Goal: Task Accomplishment & Management: Manage account settings

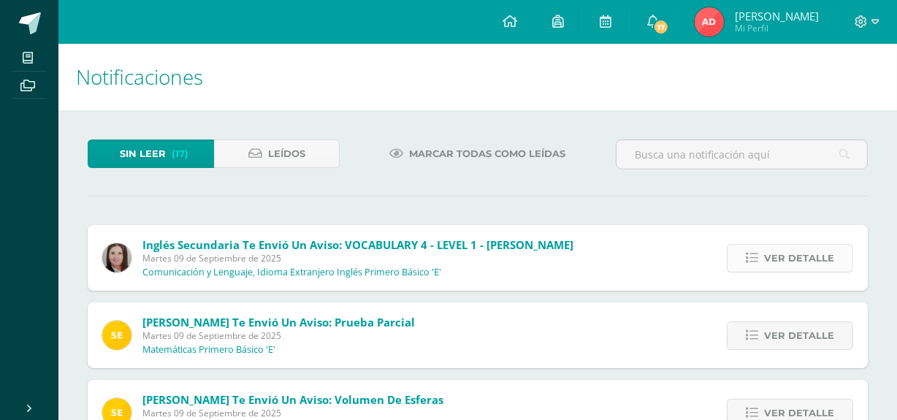
click at [797, 249] on span "Ver detalle" at bounding box center [799, 258] width 70 height 27
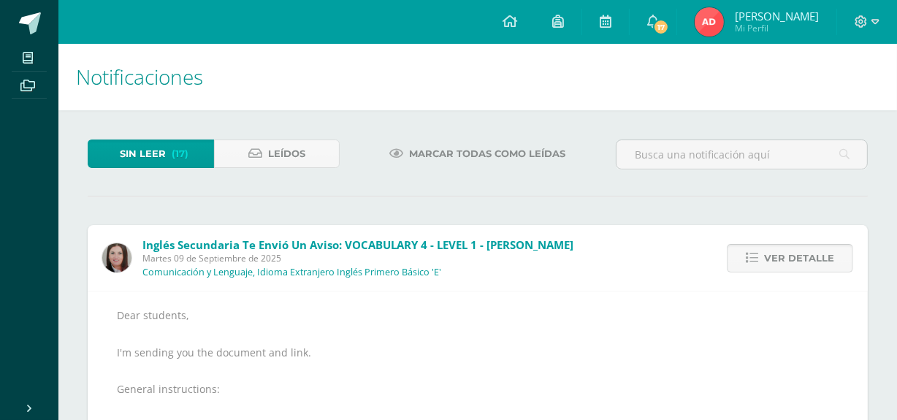
click at [797, 249] on span "Ver detalle" at bounding box center [799, 258] width 70 height 27
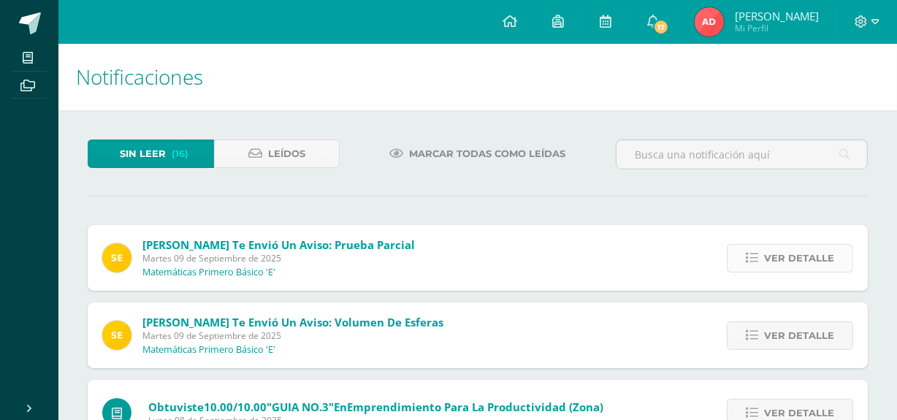
click at [797, 248] on span "Ver detalle" at bounding box center [799, 258] width 70 height 27
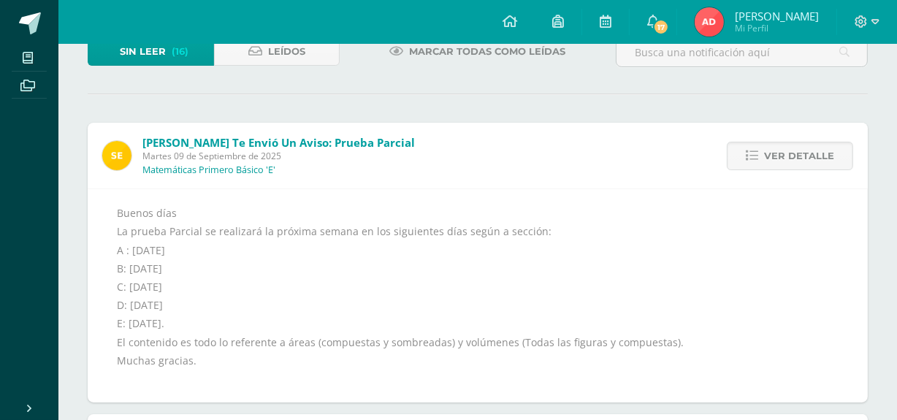
scroll to position [132, 0]
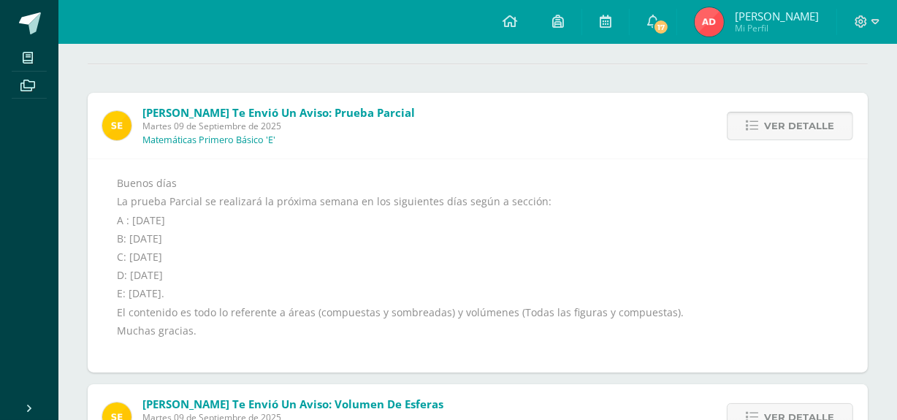
click at [777, 115] on span "Ver detalle" at bounding box center [799, 125] width 70 height 27
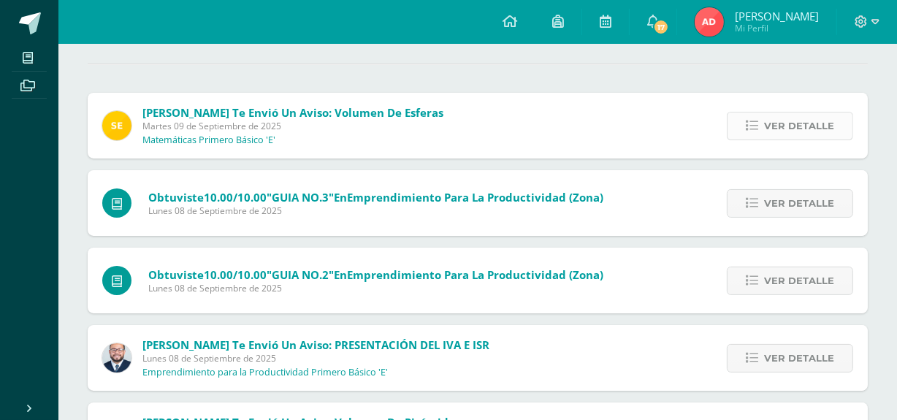
click at [785, 112] on span "Ver detalle" at bounding box center [799, 125] width 70 height 27
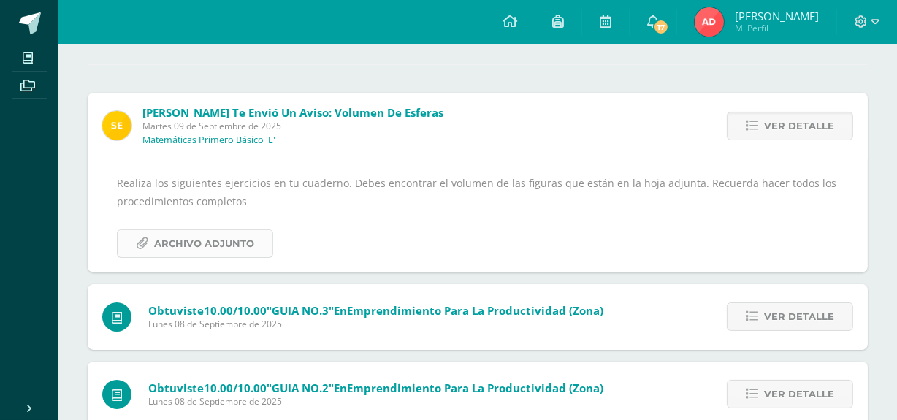
click at [130, 239] on link "Archivo Adjunto" at bounding box center [195, 243] width 156 height 28
click at [828, 126] on span "Ver detalle" at bounding box center [799, 125] width 70 height 27
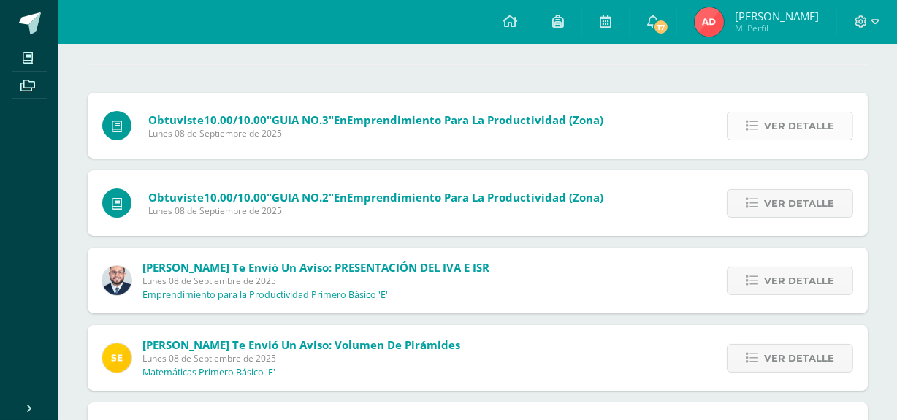
click at [826, 127] on span "Ver detalle" at bounding box center [799, 125] width 70 height 27
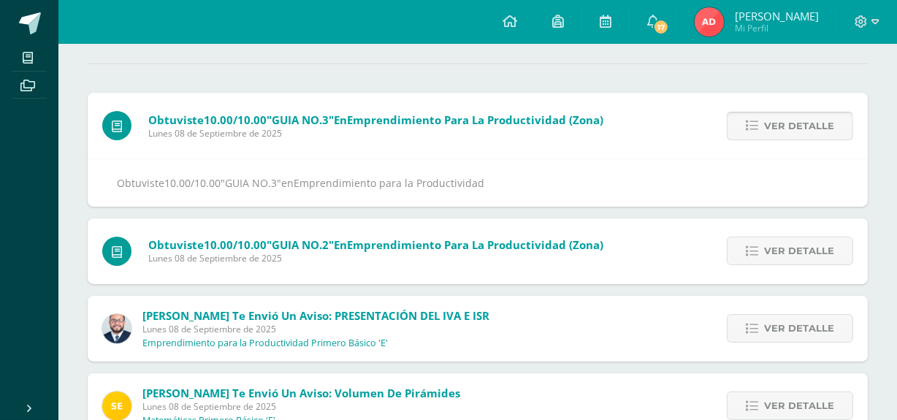
click at [824, 127] on span "Ver detalle" at bounding box center [799, 125] width 70 height 27
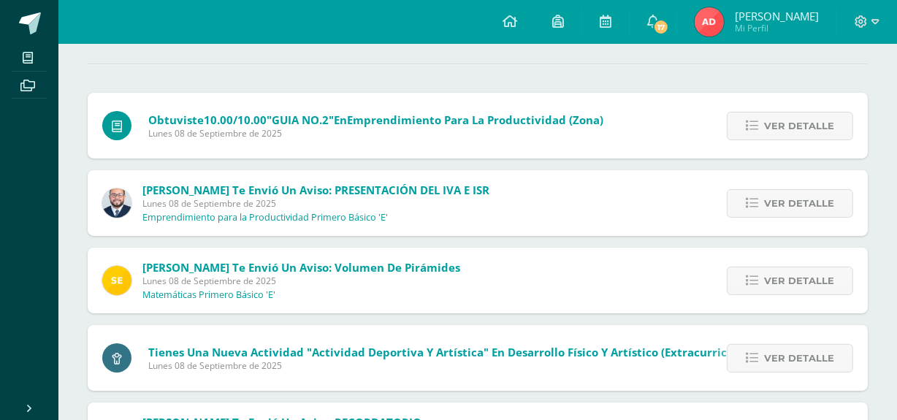
click at [824, 127] on span "Ver detalle" at bounding box center [799, 125] width 70 height 27
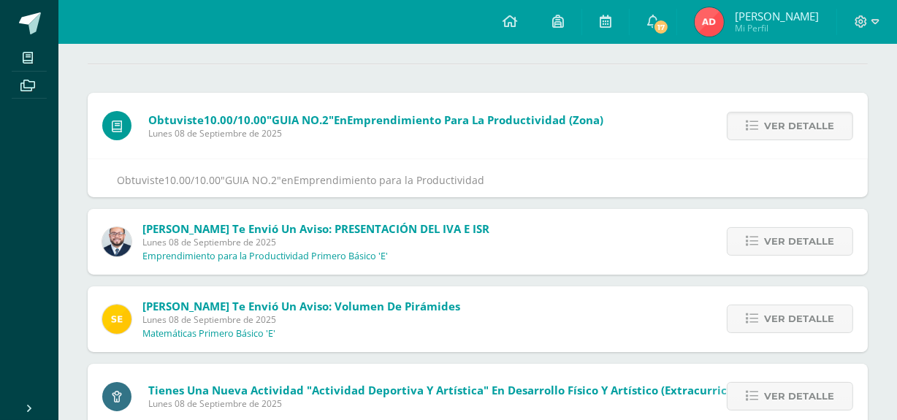
click at [824, 127] on span "Ver detalle" at bounding box center [799, 125] width 70 height 27
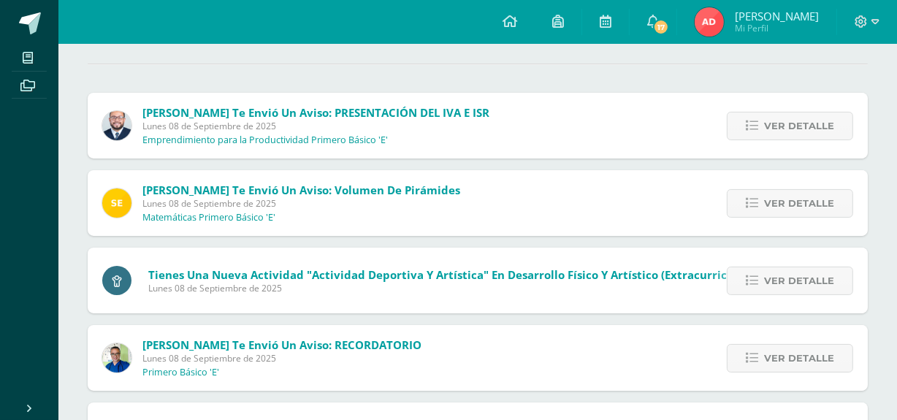
click at [824, 127] on span "Ver detalle" at bounding box center [799, 125] width 70 height 27
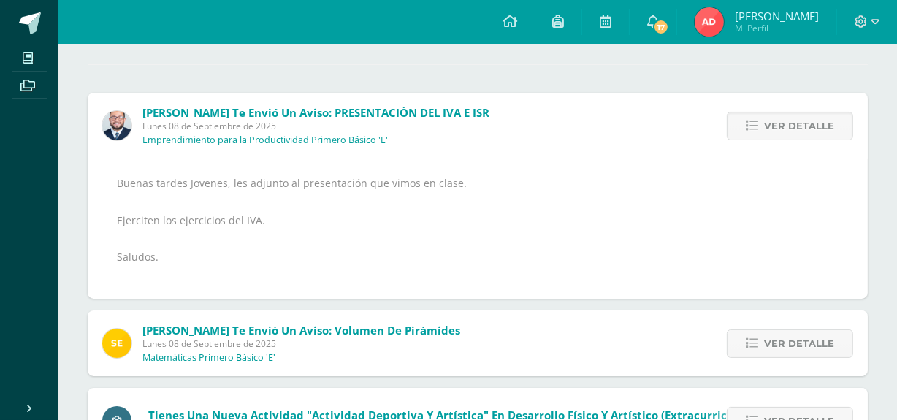
click at [824, 127] on span "Ver detalle" at bounding box center [799, 125] width 70 height 27
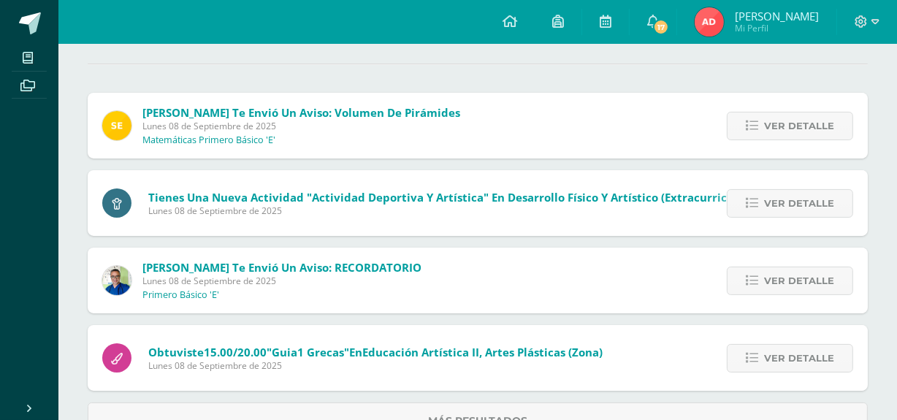
click at [822, 127] on span "Ver detalle" at bounding box center [799, 125] width 70 height 27
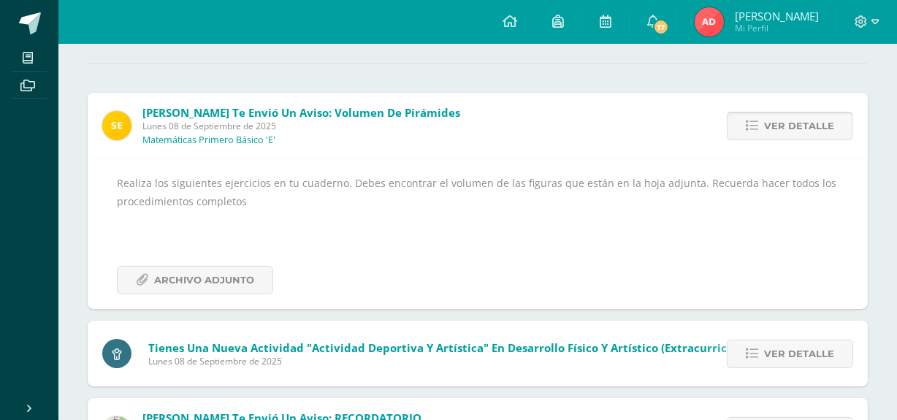
click at [753, 117] on link "Ver detalle" at bounding box center [790, 126] width 126 height 28
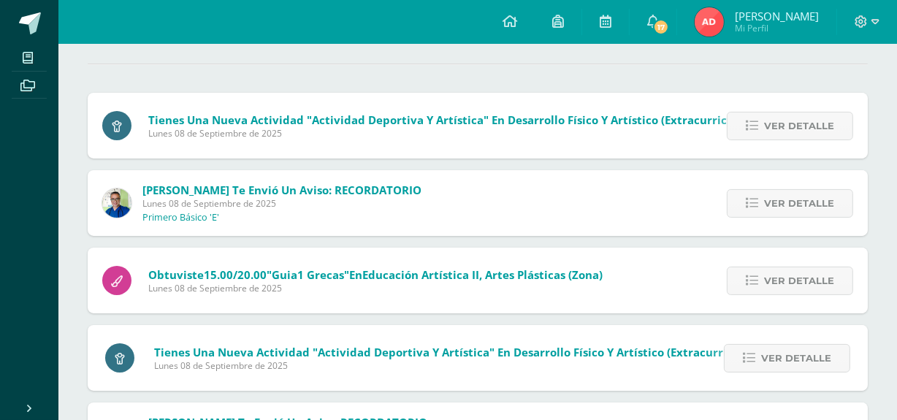
click at [755, 156] on div "Ver detalle" at bounding box center [786, 126] width 163 height 66
click at [752, 131] on link "Ver detalle" at bounding box center [790, 126] width 126 height 28
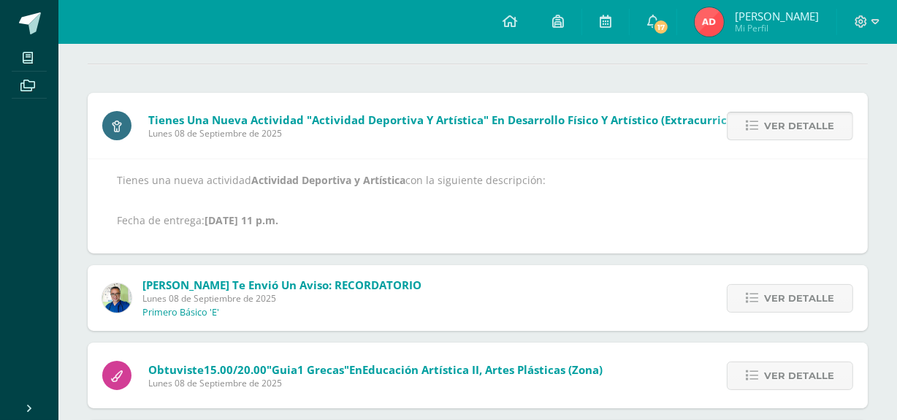
click at [752, 131] on link "Ver detalle" at bounding box center [790, 126] width 126 height 28
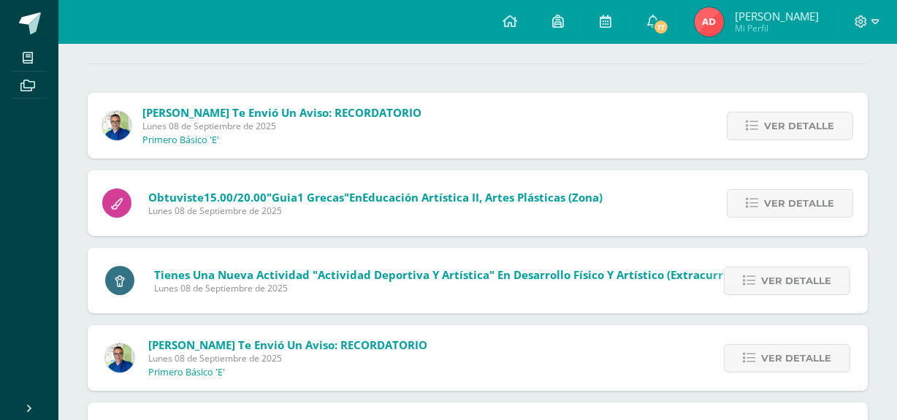
click at [784, 142] on div "Ver detalle" at bounding box center [786, 126] width 163 height 66
click at [779, 123] on span "Ver detalle" at bounding box center [799, 125] width 70 height 27
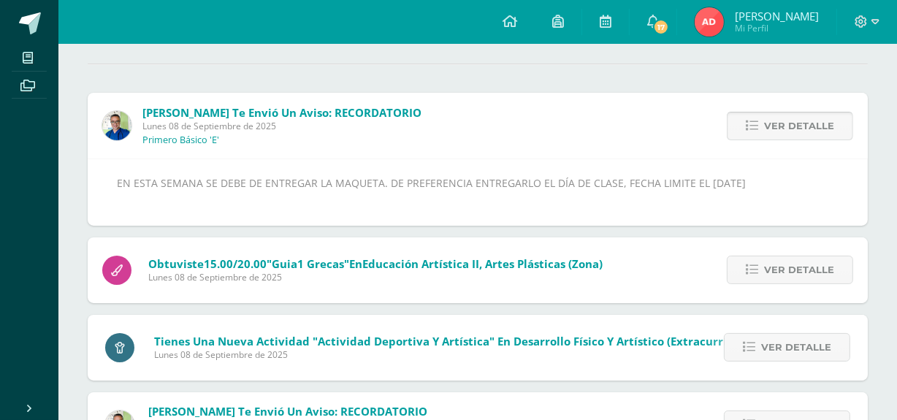
click at [755, 130] on icon at bounding box center [752, 126] width 12 height 12
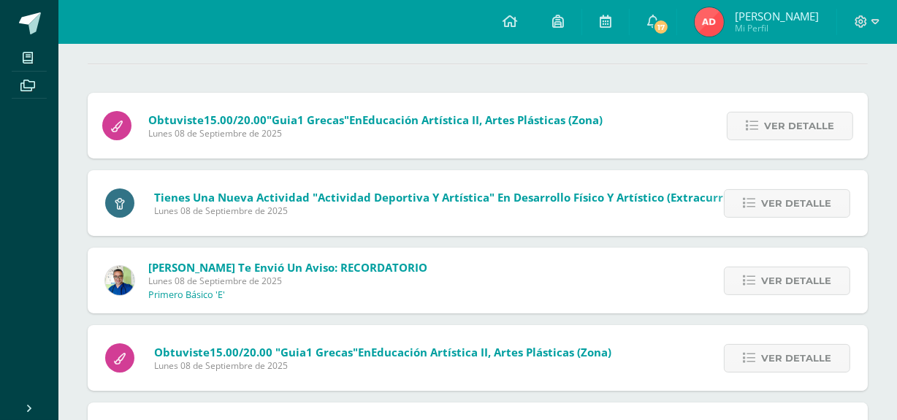
click at [751, 129] on icon at bounding box center [752, 126] width 12 height 12
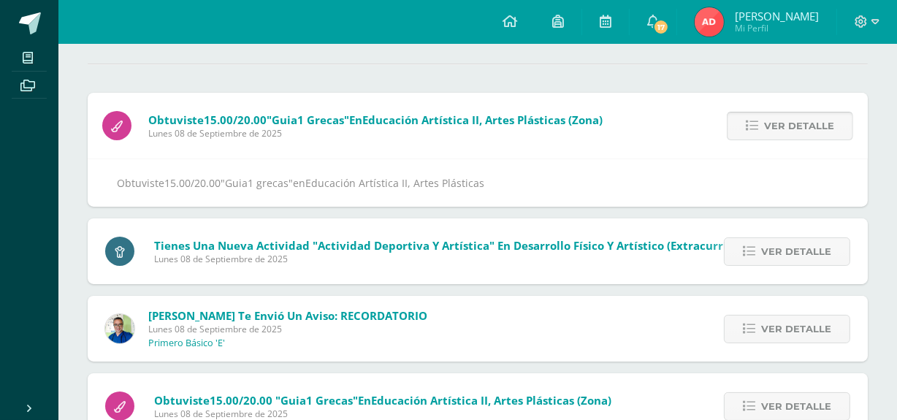
click at [750, 121] on icon at bounding box center [752, 126] width 12 height 12
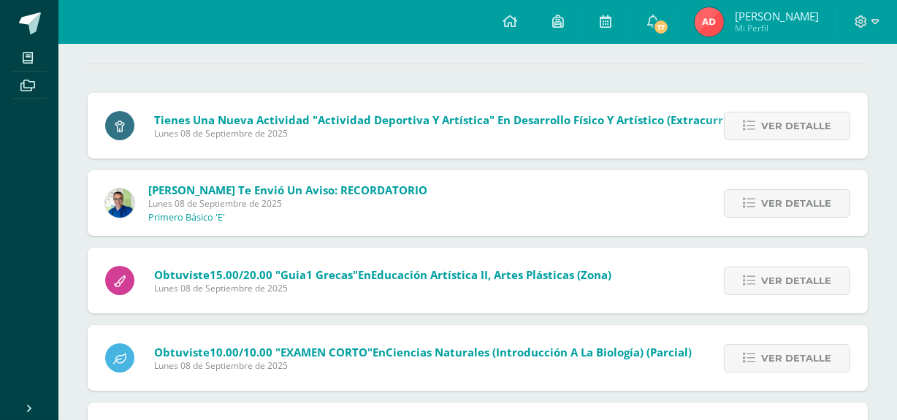
click at [750, 121] on icon at bounding box center [749, 126] width 12 height 12
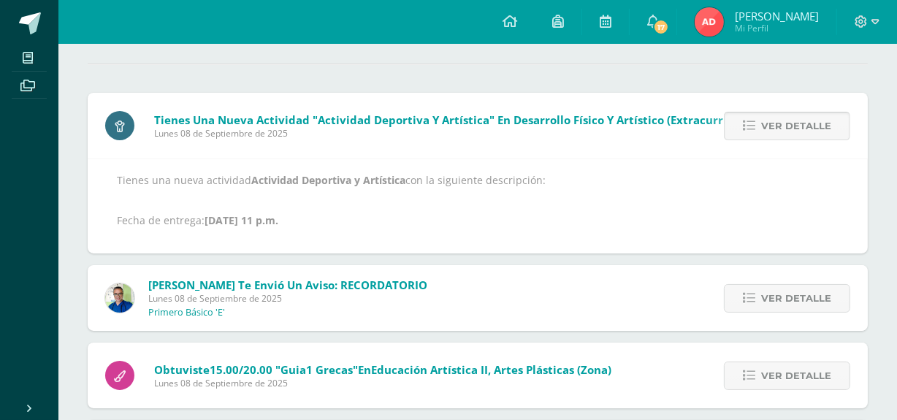
click at [741, 119] on link "Ver detalle" at bounding box center [787, 126] width 126 height 28
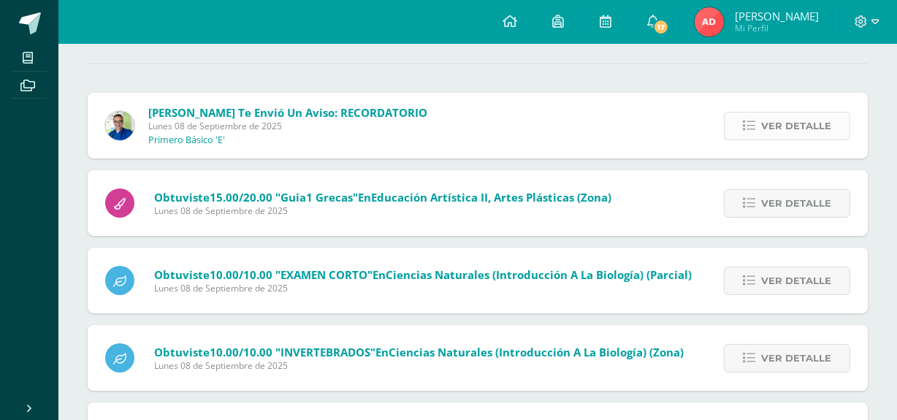
click at [741, 129] on link "Ver detalle" at bounding box center [787, 126] width 126 height 28
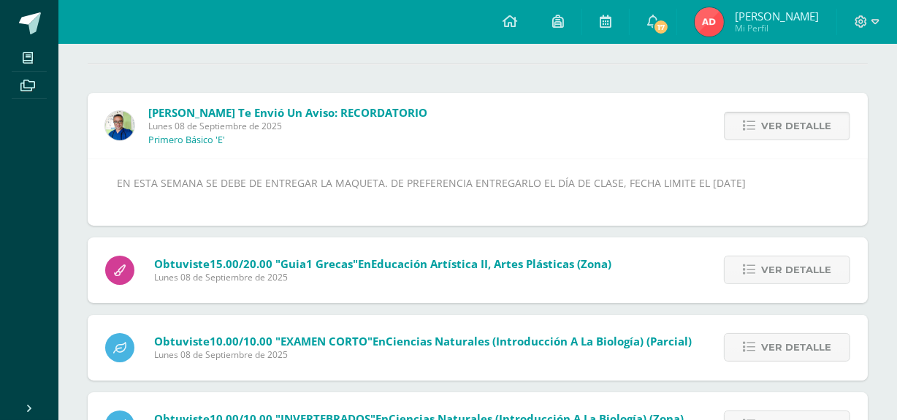
click at [741, 129] on link "Ver detalle" at bounding box center [787, 126] width 126 height 28
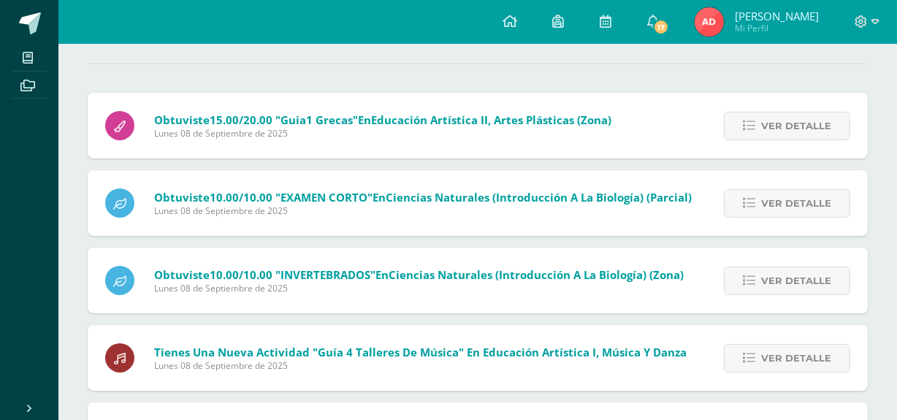
click at [741, 129] on link "Ver detalle" at bounding box center [787, 126] width 126 height 28
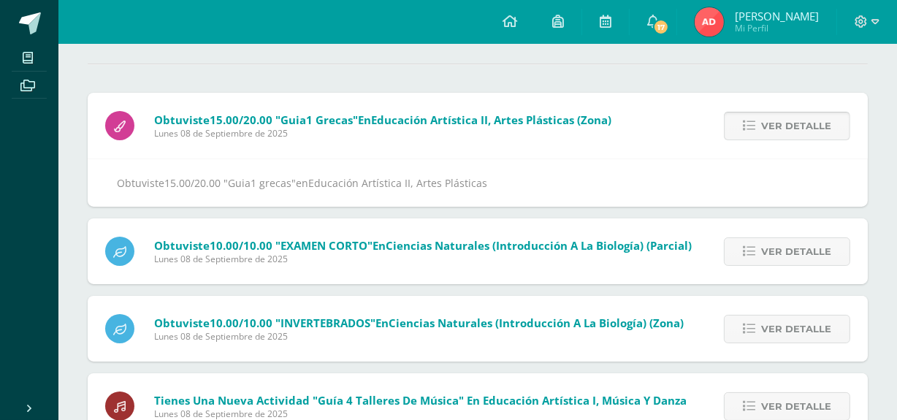
click at [740, 132] on link "Ver detalle" at bounding box center [787, 126] width 126 height 28
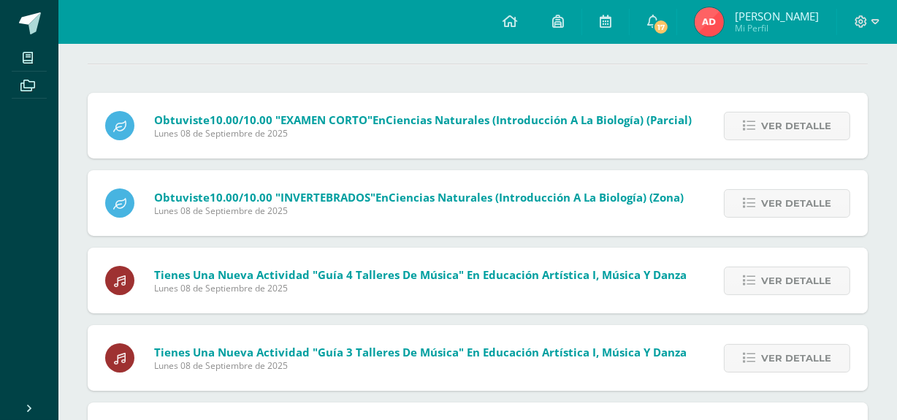
click at [740, 132] on link "Ver detalle" at bounding box center [787, 126] width 126 height 28
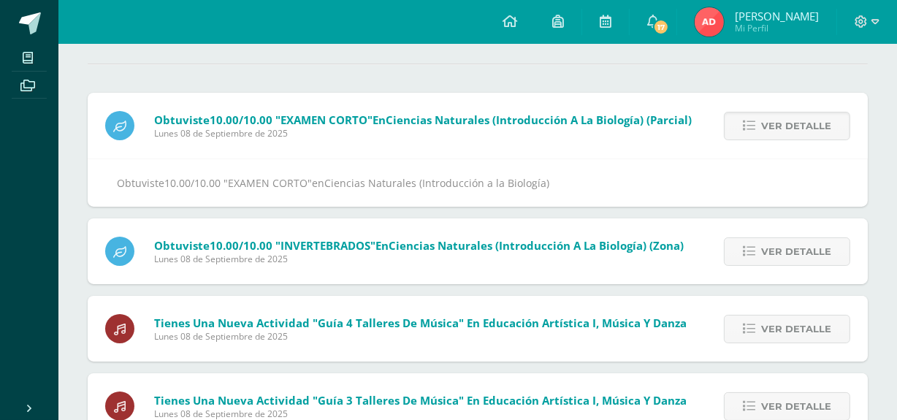
click at [740, 132] on link "Ver detalle" at bounding box center [787, 126] width 126 height 28
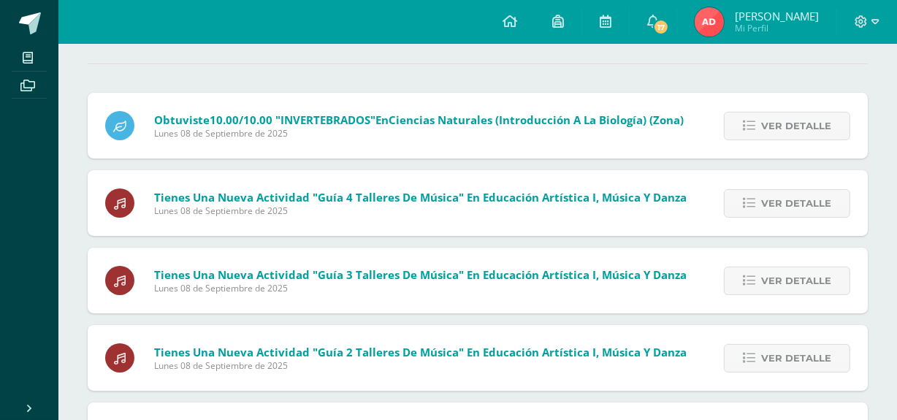
click at [740, 132] on link "Ver detalle" at bounding box center [787, 126] width 126 height 28
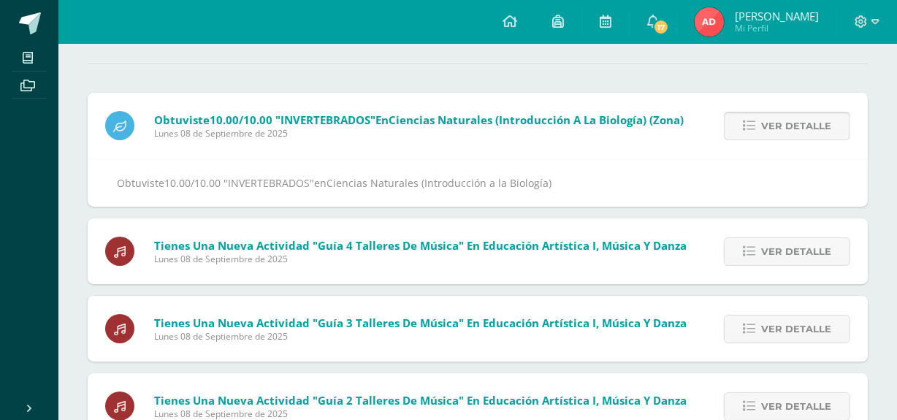
click at [733, 124] on link "Ver detalle" at bounding box center [787, 126] width 126 height 28
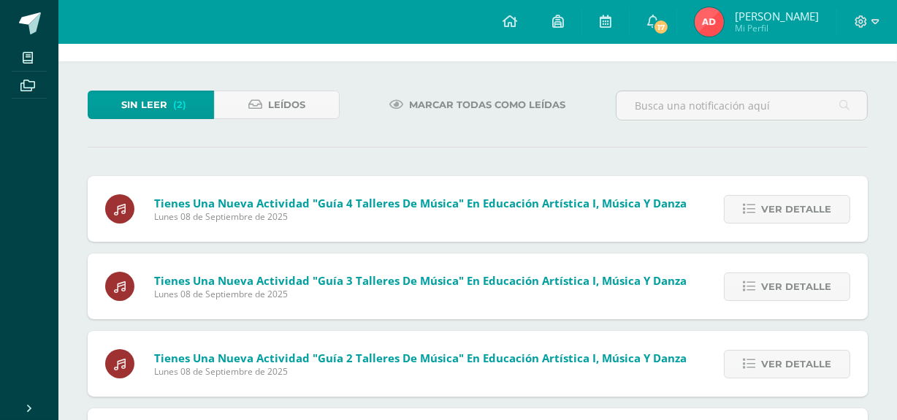
scroll to position [0, 0]
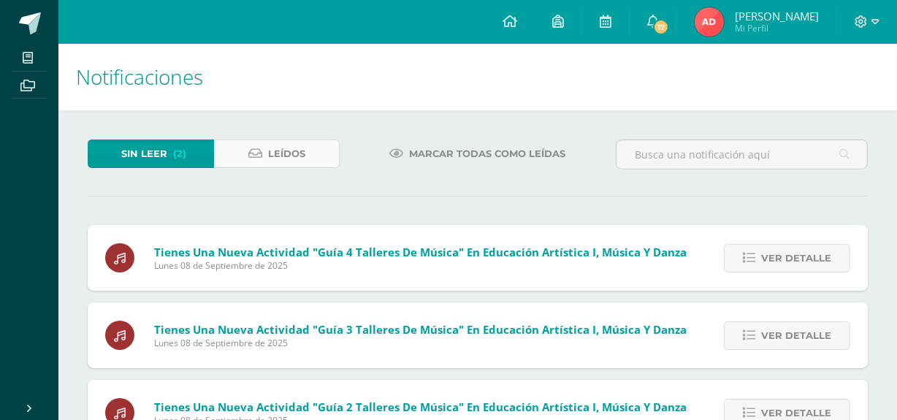
click at [292, 165] on span "Leídos" at bounding box center [286, 153] width 37 height 27
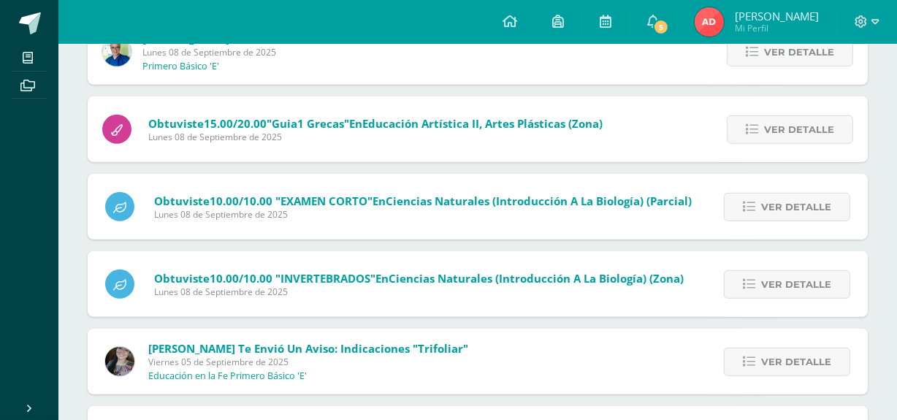
scroll to position [844, 0]
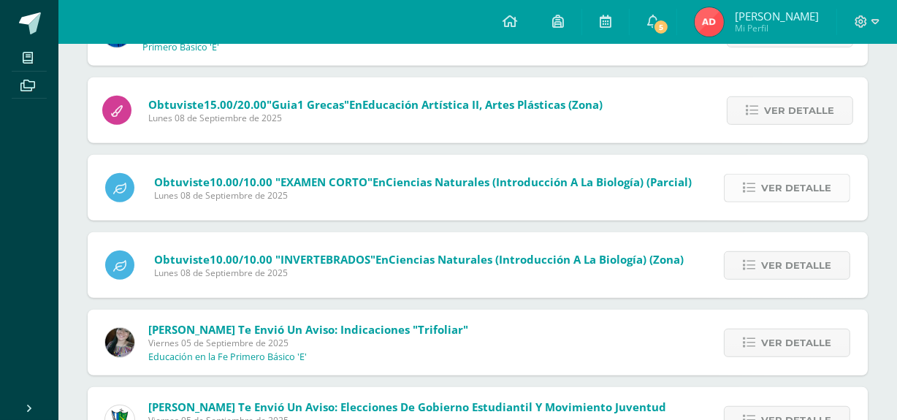
click at [761, 194] on link "Ver detalle" at bounding box center [787, 188] width 126 height 28
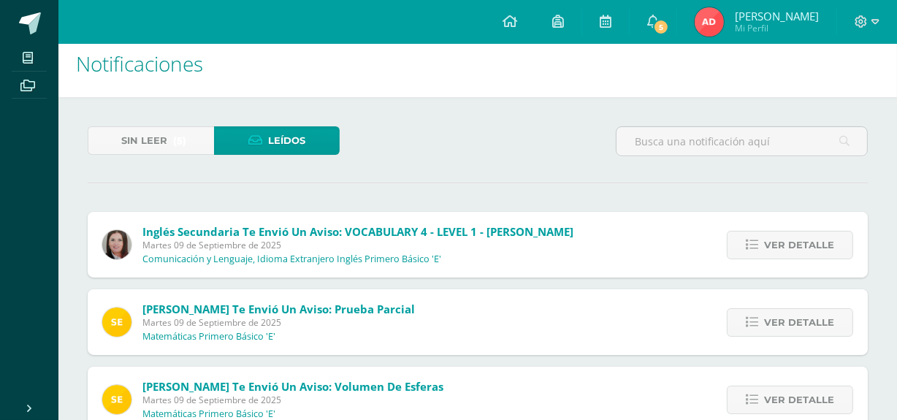
scroll to position [0, 0]
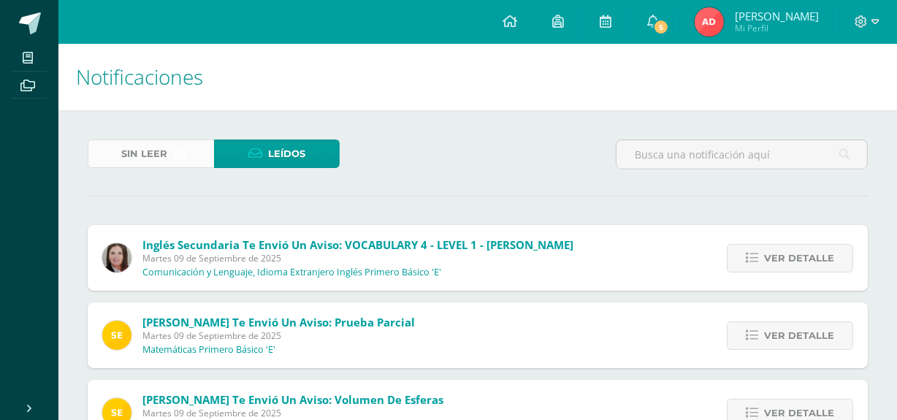
click at [153, 156] on span "Sin leer" at bounding box center [144, 153] width 46 height 27
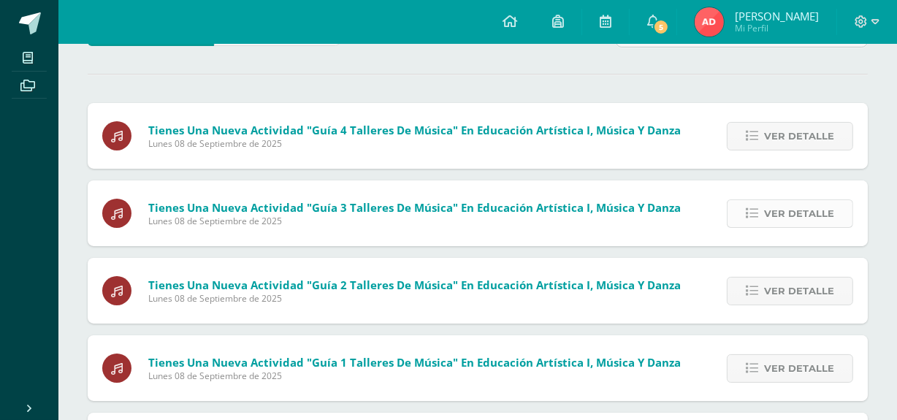
scroll to position [132, 0]
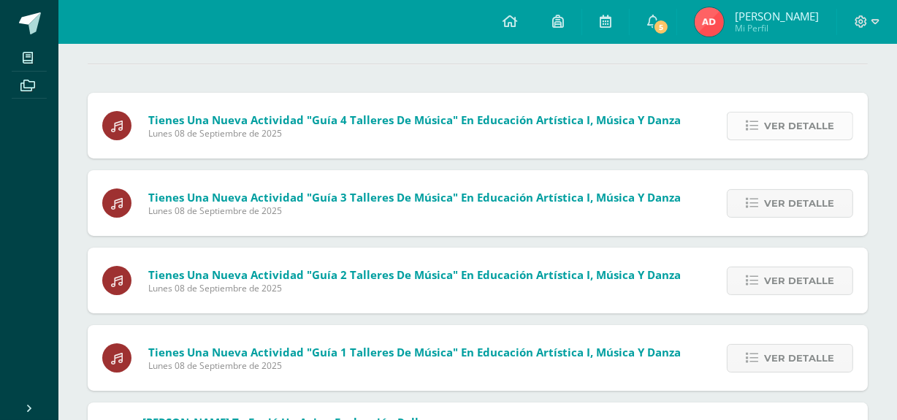
click at [782, 128] on span "Ver detalle" at bounding box center [799, 125] width 70 height 27
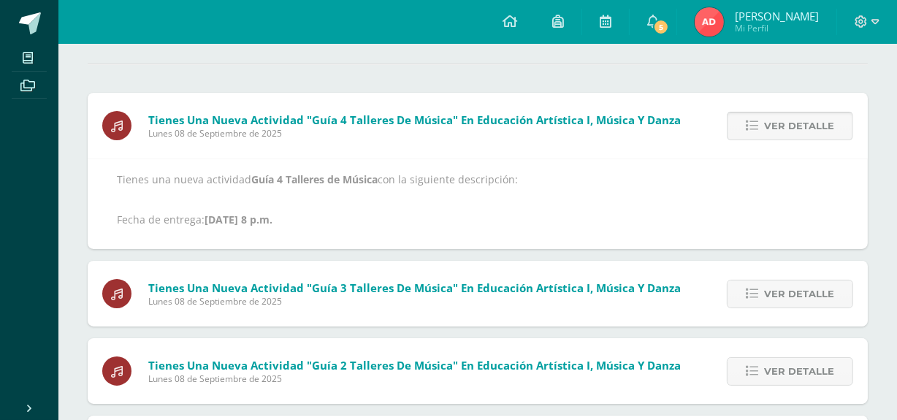
click at [782, 128] on span "Ver detalle" at bounding box center [799, 125] width 70 height 27
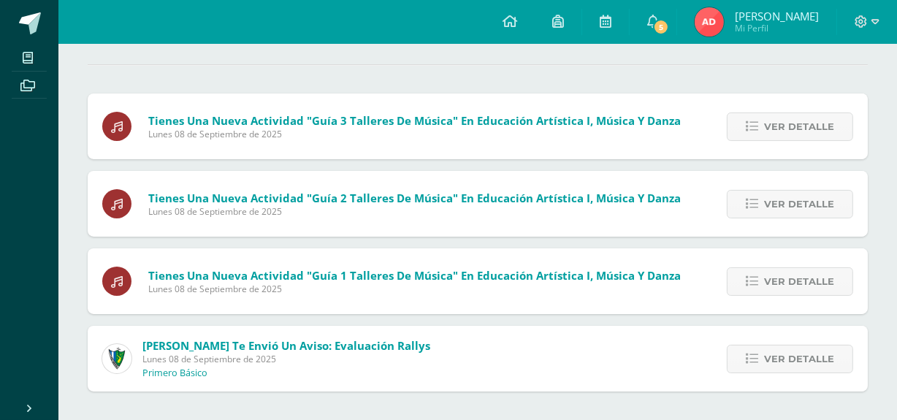
click at [782, 128] on span "Ver detalle" at bounding box center [799, 126] width 70 height 27
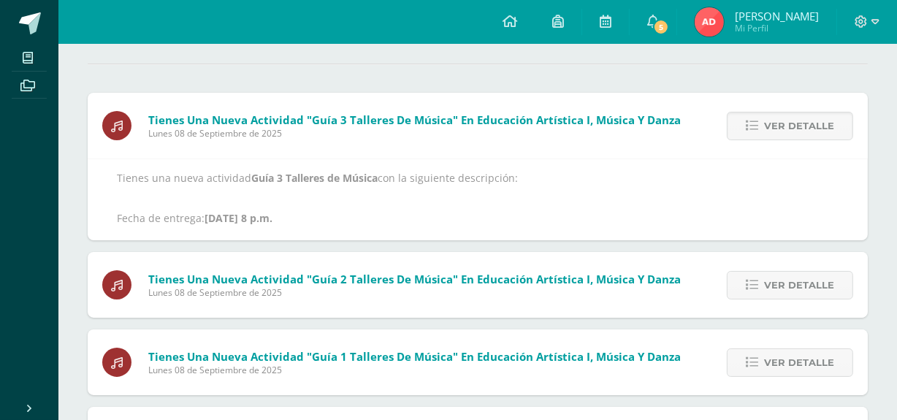
click at [782, 128] on span "Ver detalle" at bounding box center [799, 125] width 70 height 27
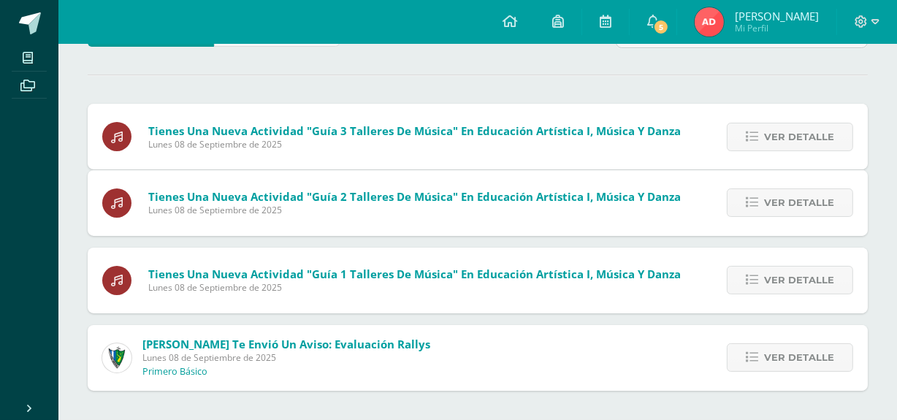
scroll to position [54, 0]
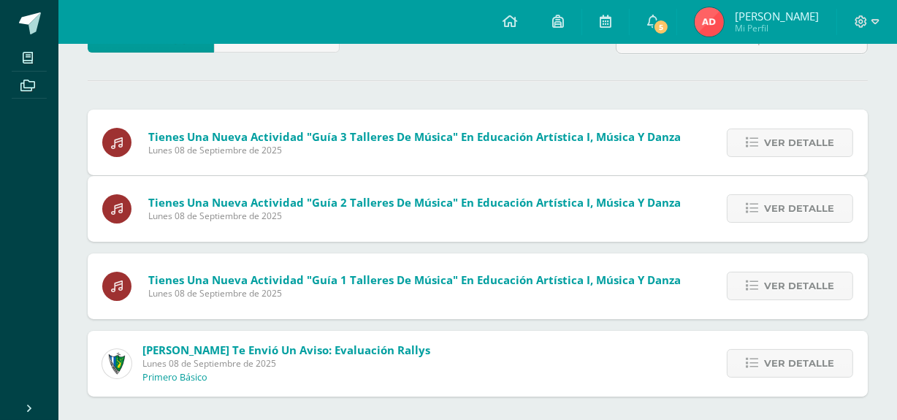
click at [782, 129] on span "Ver detalle" at bounding box center [799, 142] width 70 height 27
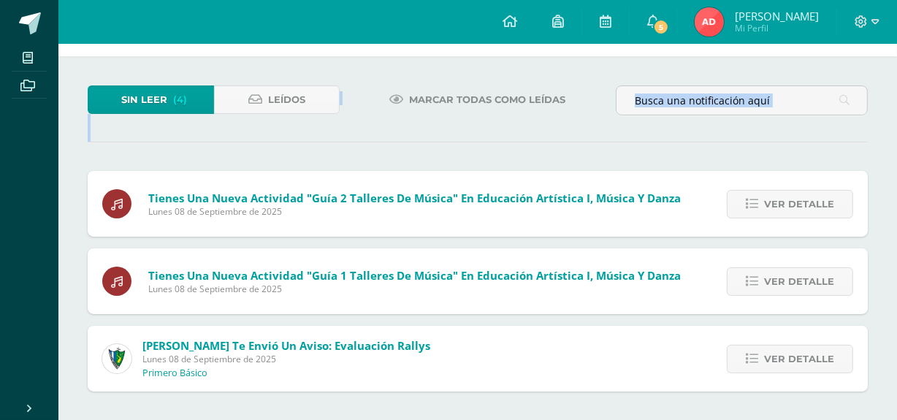
click at [782, 128] on div "Sin leer (4) Leídos Marcar todas como leídas Tienes una nueva actividad "Guía 3…" at bounding box center [477, 238] width 839 height 365
click at [779, 201] on span "Ver detalle" at bounding box center [799, 204] width 70 height 27
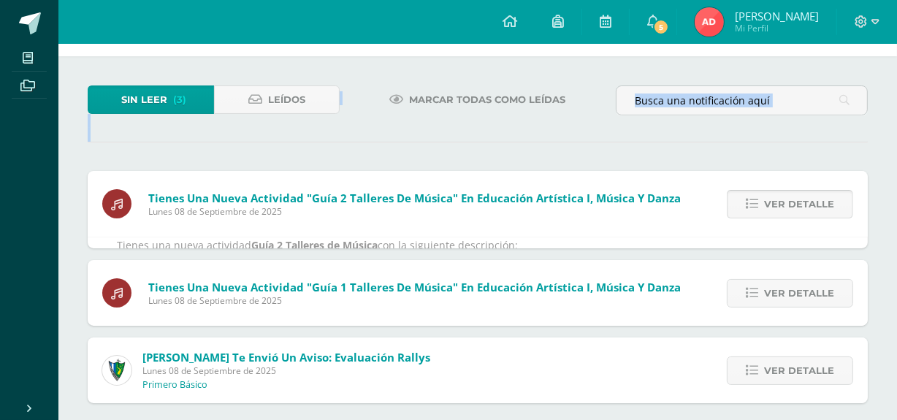
scroll to position [132, 0]
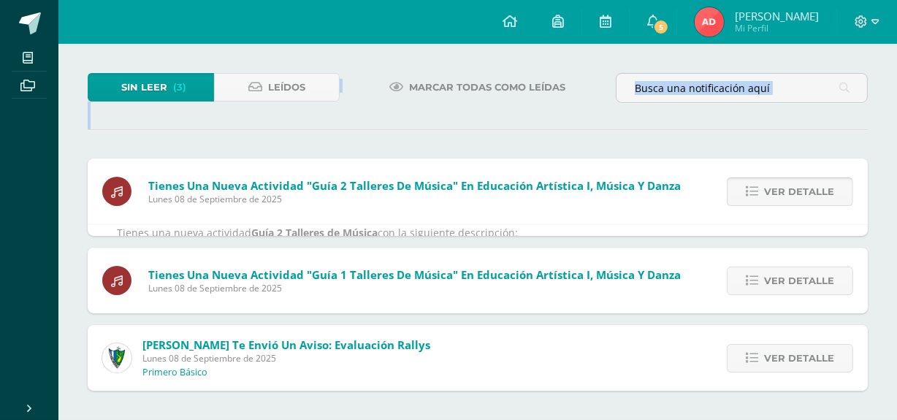
click at [779, 226] on p "Tienes una nueva actividad Guía 2 Talleres de Música con la siguiente descripci…" at bounding box center [478, 252] width 722 height 53
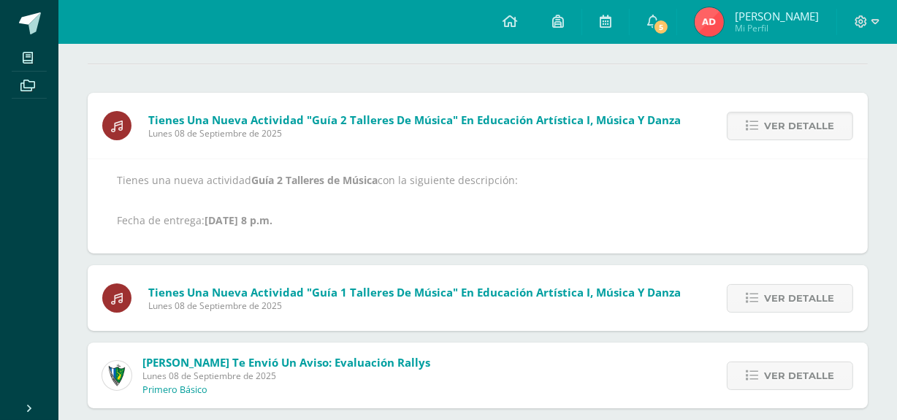
click at [768, 169] on div "Tienes una nueva actividad Guía 2 Talleres de Música con la siguiente descripci…" at bounding box center [478, 206] width 780 height 95
click at [762, 128] on link "Ver detalle" at bounding box center [790, 126] width 126 height 28
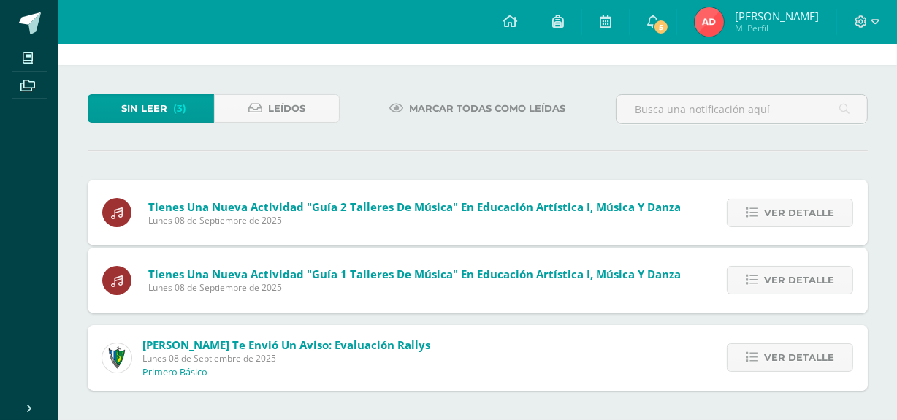
scroll to position [0, 0]
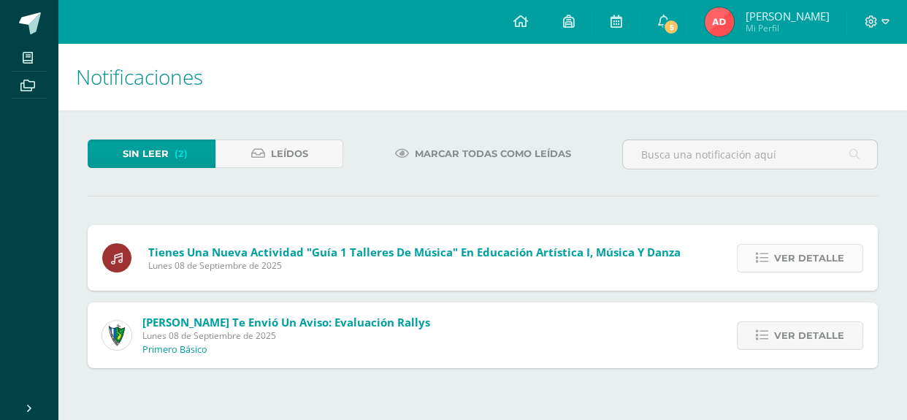
click at [776, 262] on span "Ver detalle" at bounding box center [809, 258] width 70 height 27
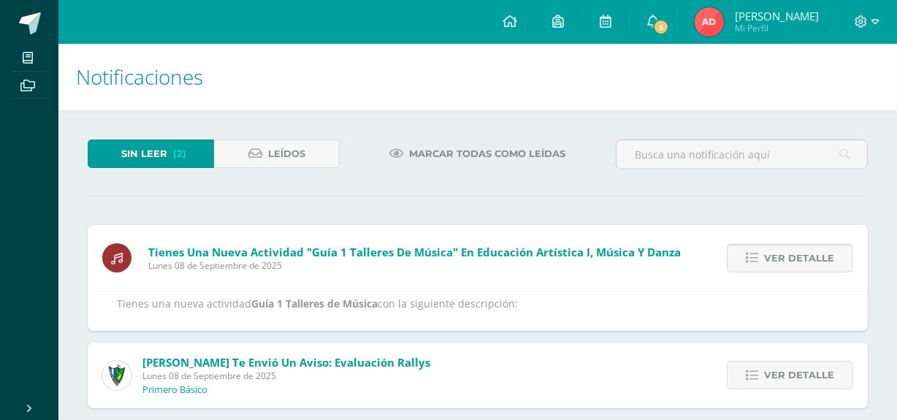
click at [775, 256] on span "Ver detalle" at bounding box center [799, 258] width 70 height 27
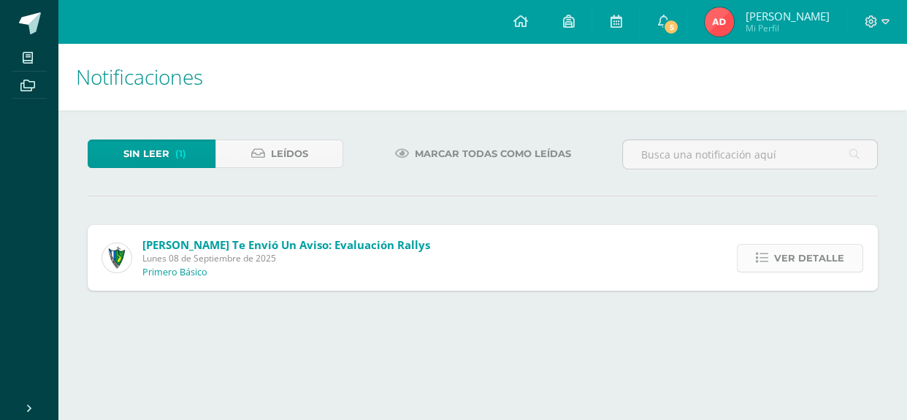
click at [774, 256] on link "Ver detalle" at bounding box center [800, 258] width 126 height 28
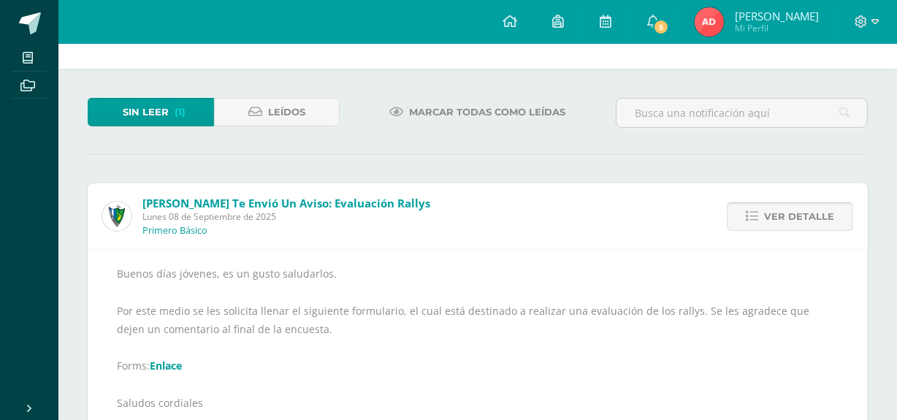
scroll to position [95, 0]
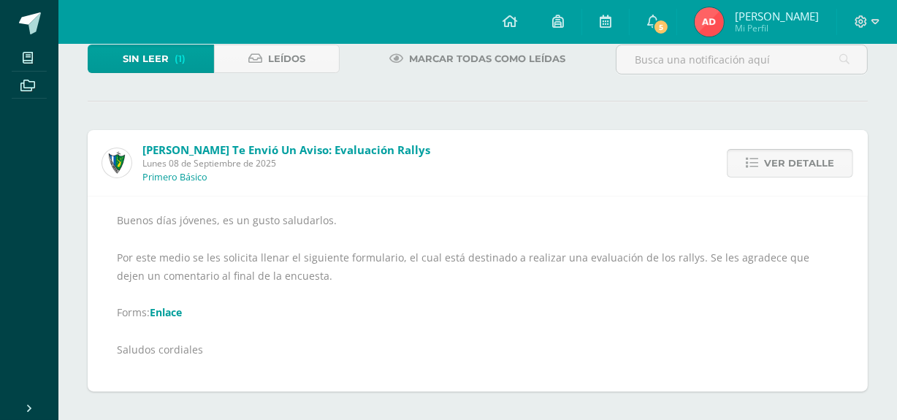
click at [790, 162] on span "Ver detalle" at bounding box center [799, 163] width 70 height 27
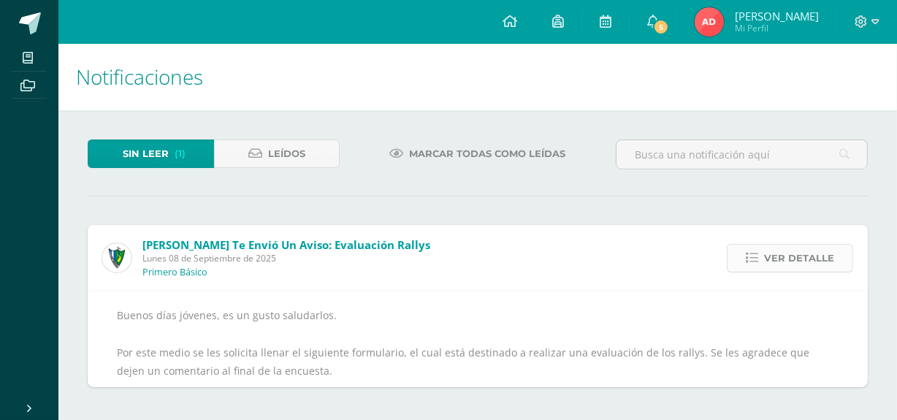
scroll to position [0, 0]
